Goal: Navigation & Orientation: Find specific page/section

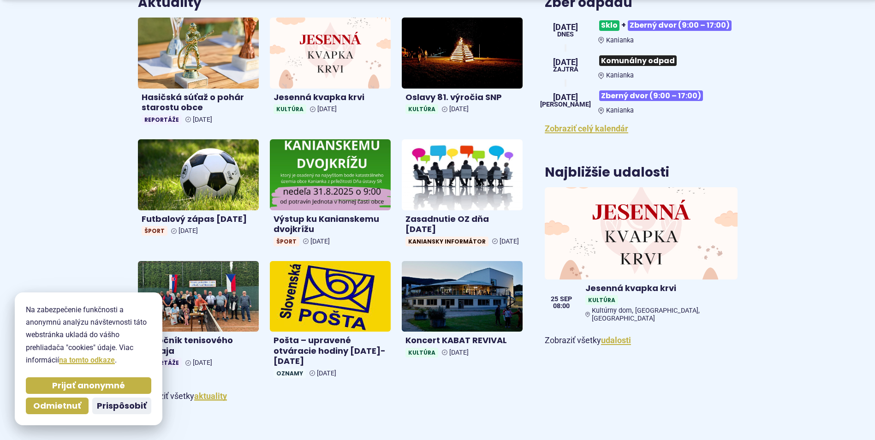
scroll to position [461, 0]
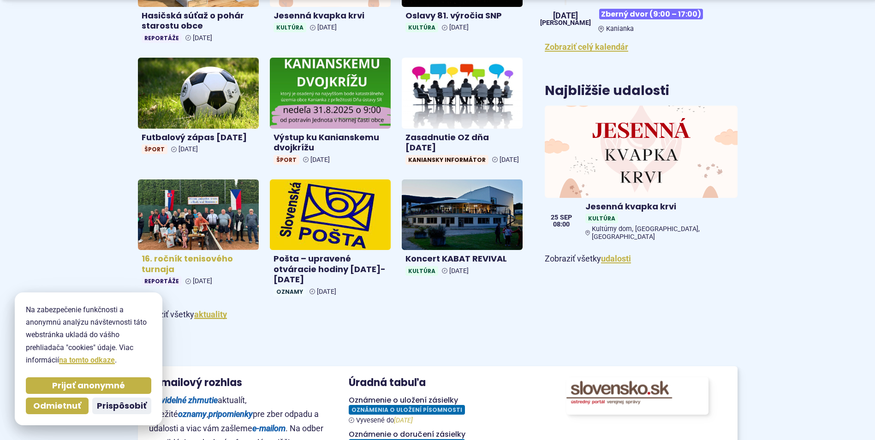
click at [188, 213] on img at bounding box center [198, 215] width 139 height 82
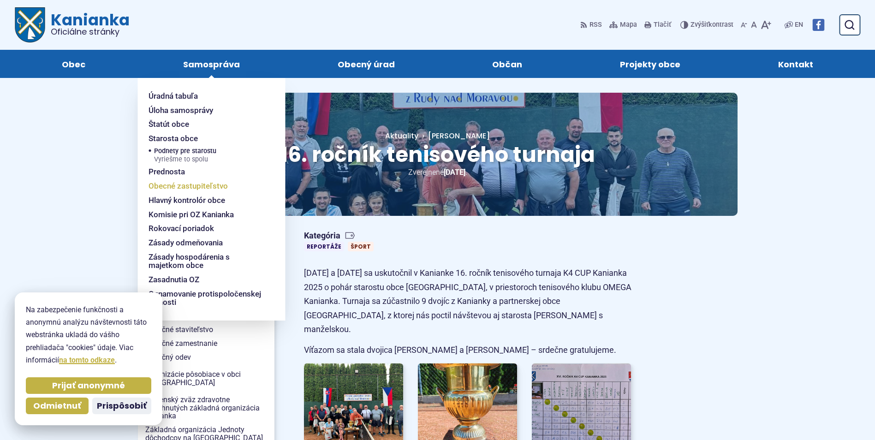
click at [164, 185] on span "Obecné zastupiteľstvo" at bounding box center [188, 186] width 79 height 14
